Goal: Check status

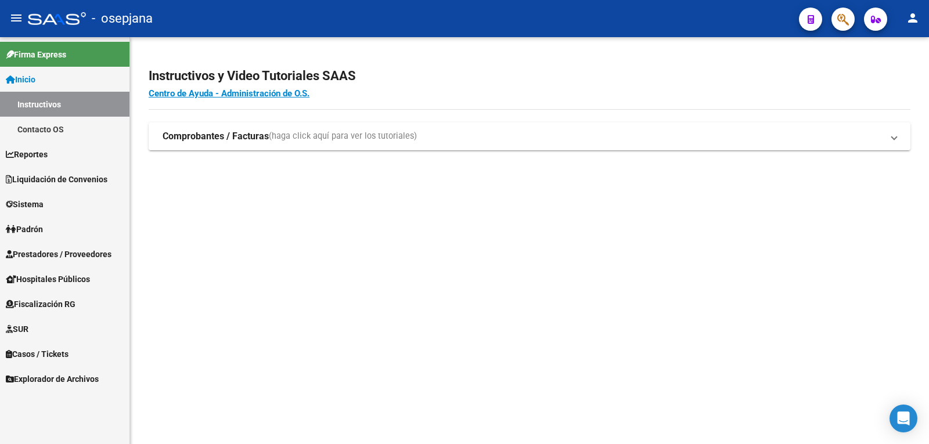
click at [56, 178] on span "Liquidación de Convenios" at bounding box center [57, 179] width 102 height 13
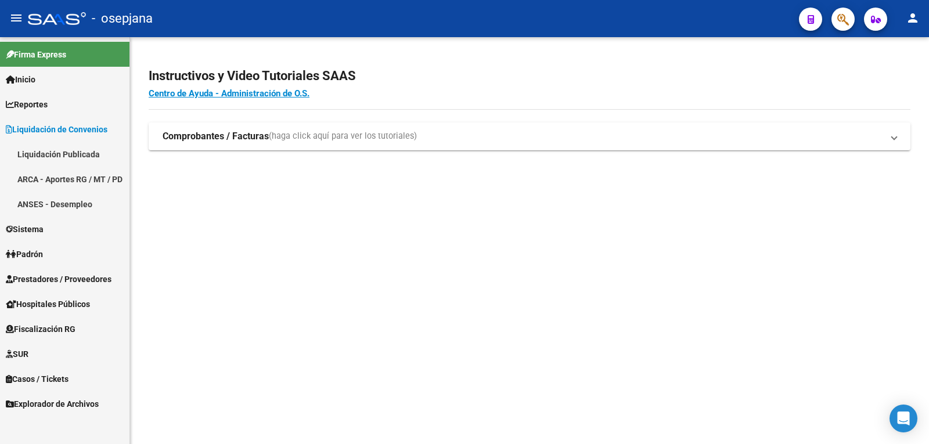
click at [57, 156] on link "Liquidación Publicada" at bounding box center [65, 154] width 130 height 25
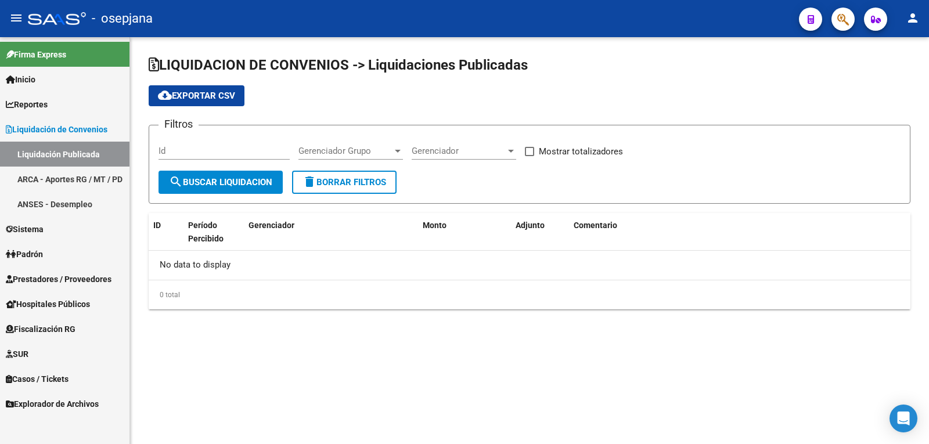
checkbox input "true"
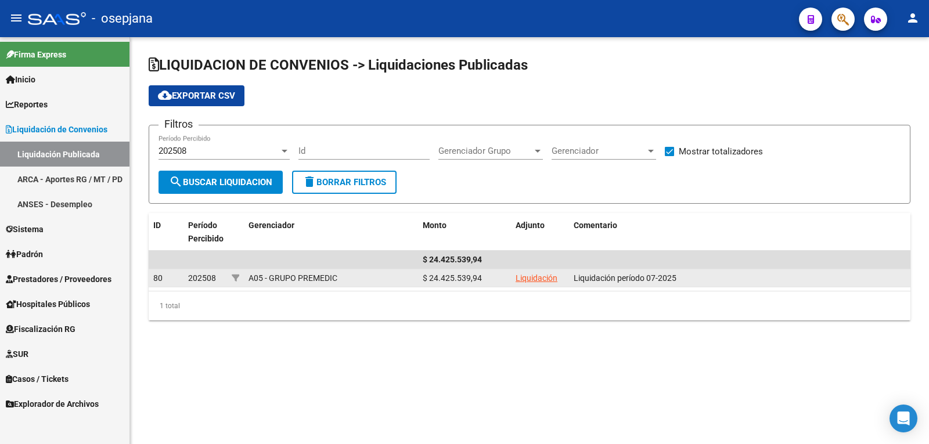
click at [441, 276] on div "$ 24.425.539,94" at bounding box center [465, 278] width 84 height 13
copy div "24.425.539,94"
